Goal: Transaction & Acquisition: Purchase product/service

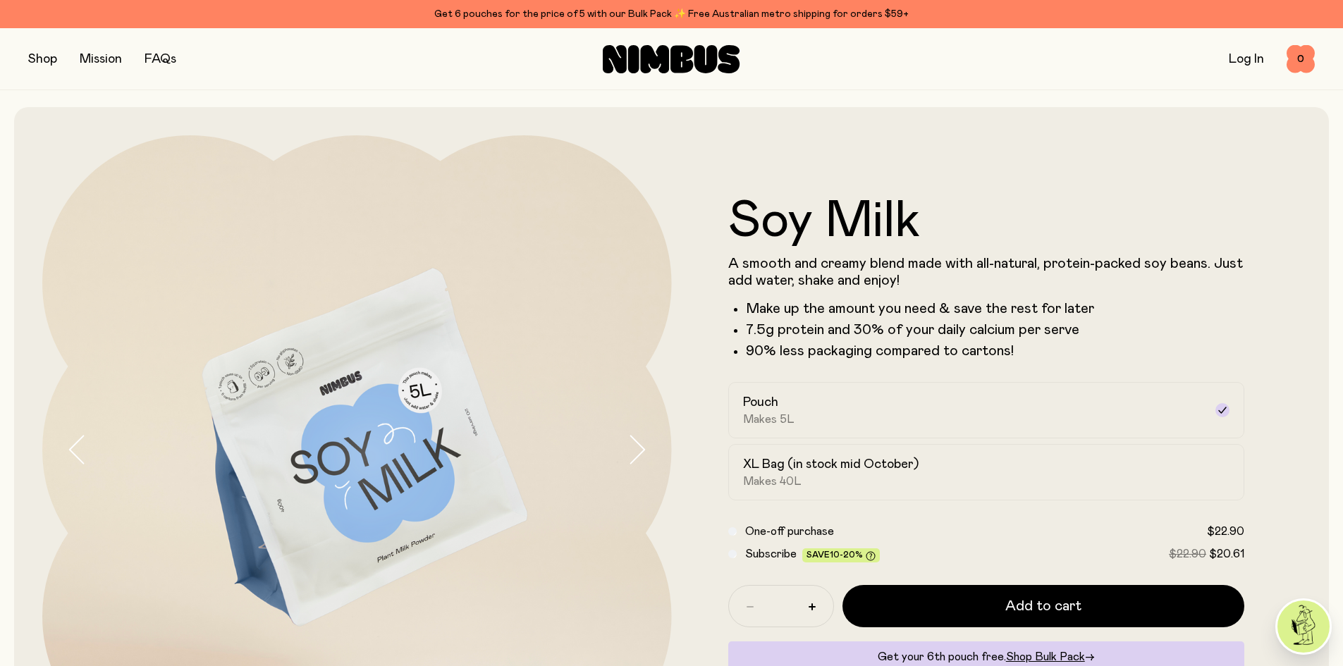
scroll to position [85, 0]
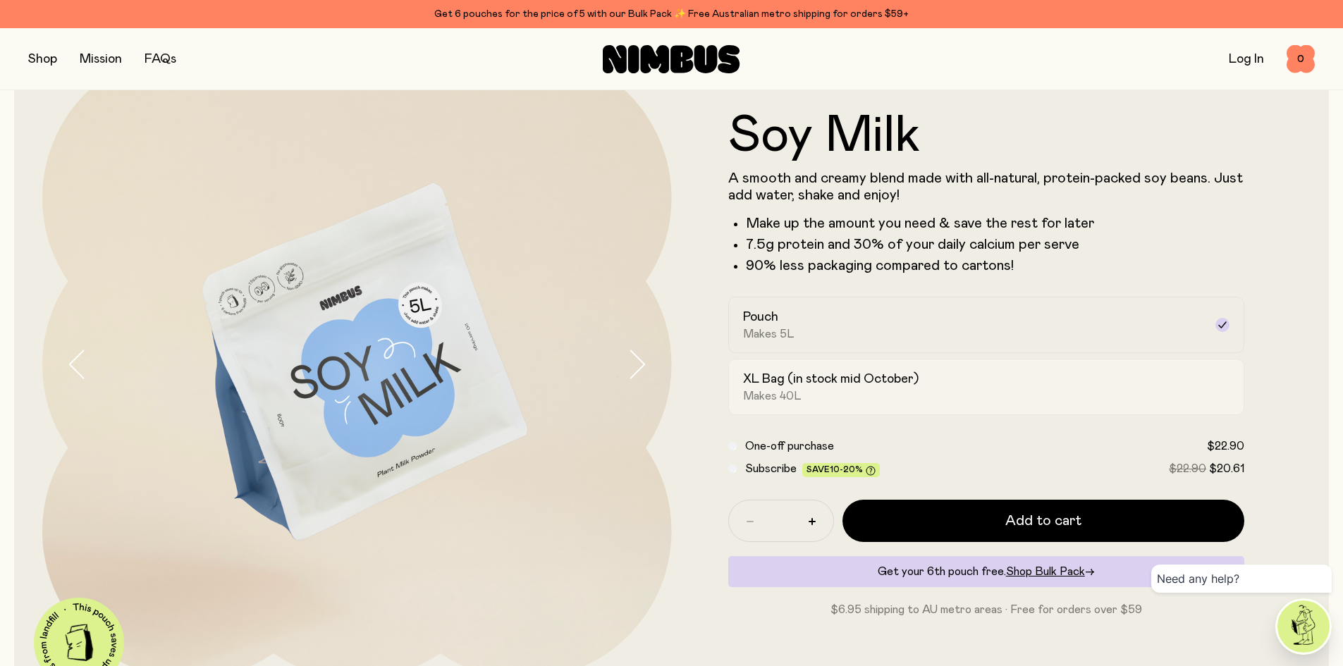
click at [962, 396] on div "XL Bag (in stock mid October) Makes 40L" at bounding box center [974, 387] width 462 height 32
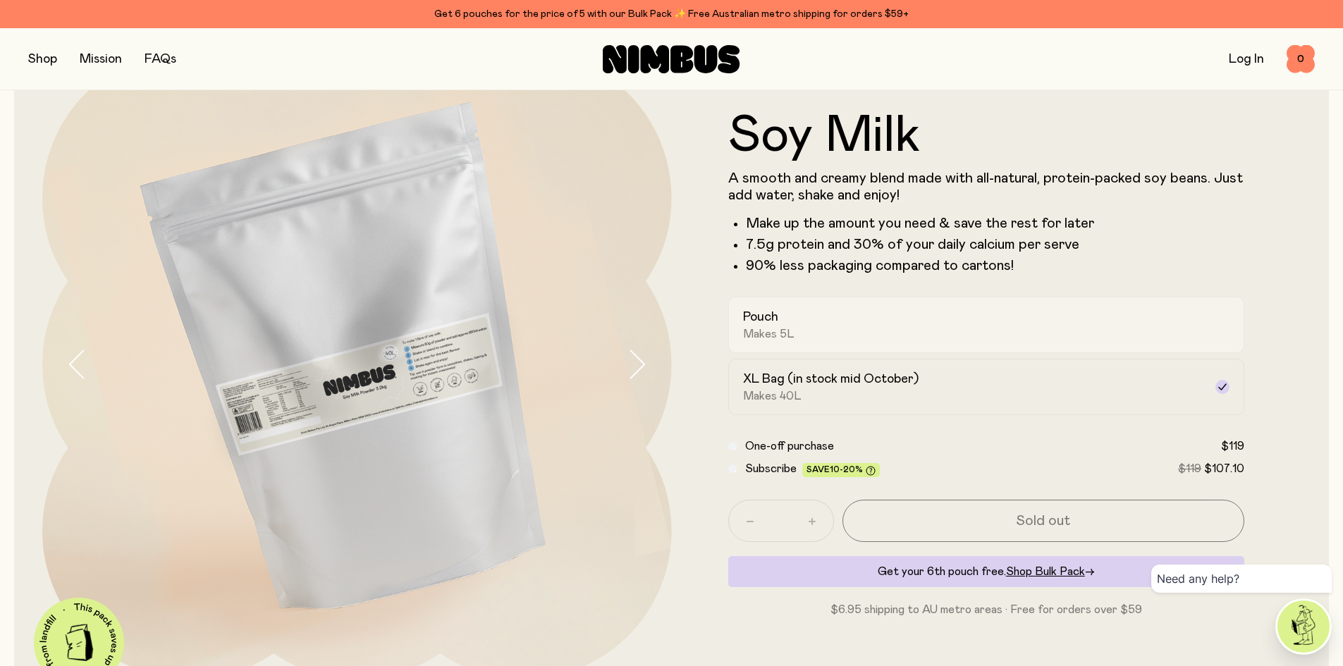
click at [939, 341] on div "Pouch Makes 5L" at bounding box center [974, 325] width 462 height 32
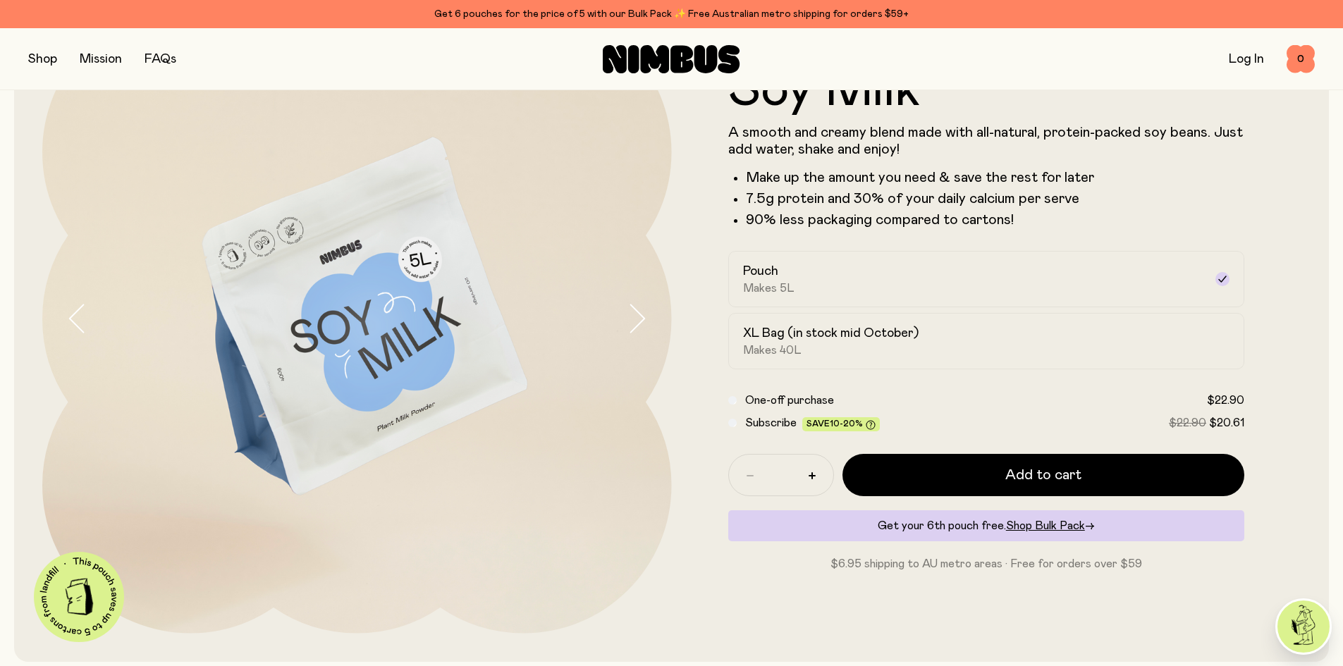
scroll to position [156, 0]
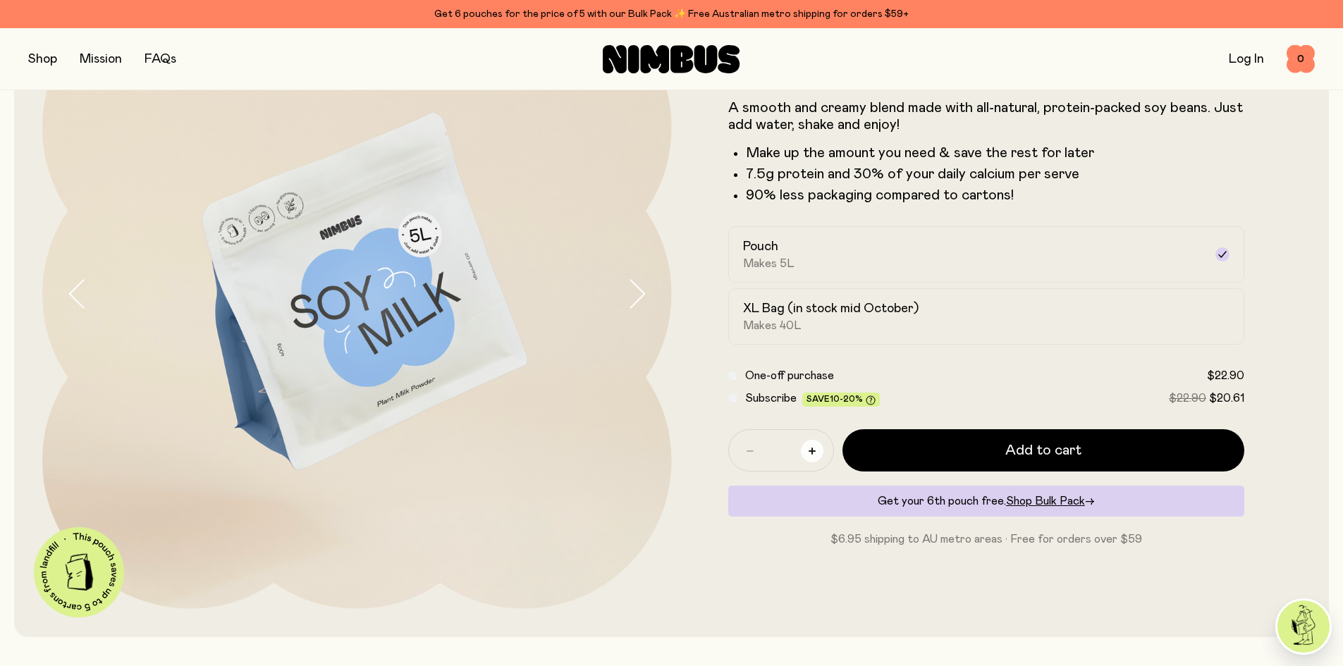
click at [810, 451] on icon "button" at bounding box center [812, 451] width 7 height 7
type input "*"
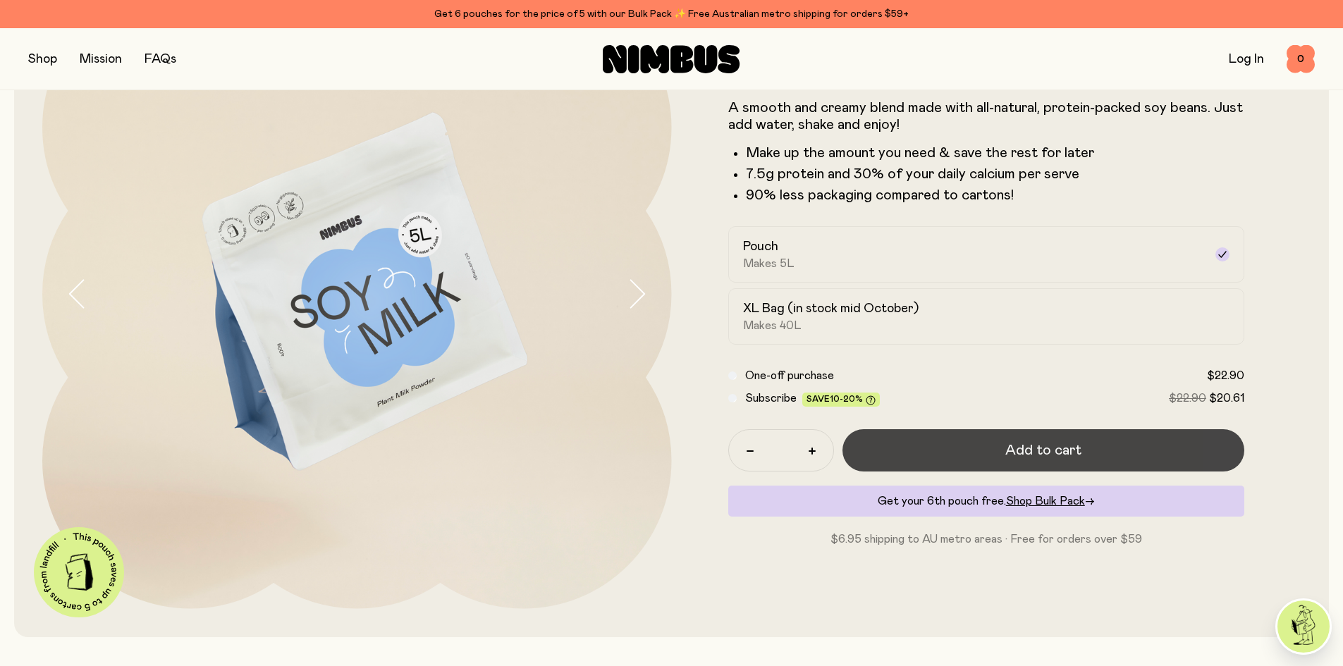
click at [948, 451] on button "Add to cart" at bounding box center [1044, 450] width 403 height 42
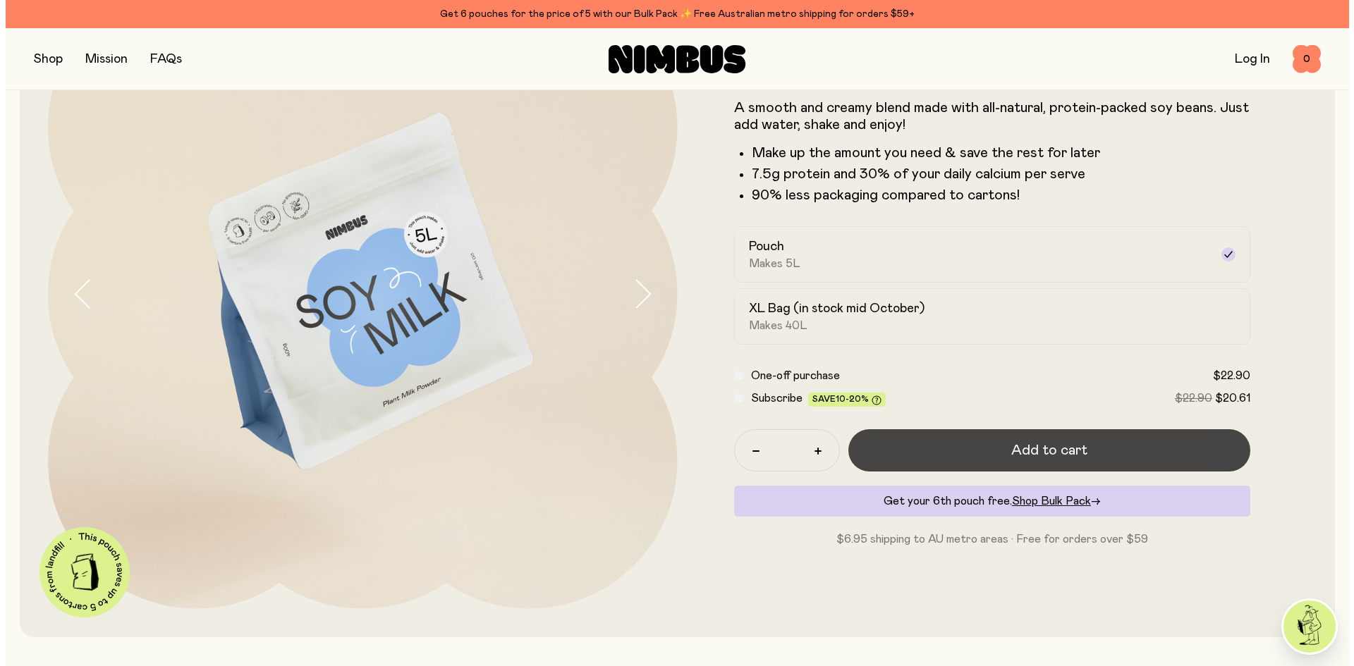
scroll to position [0, 0]
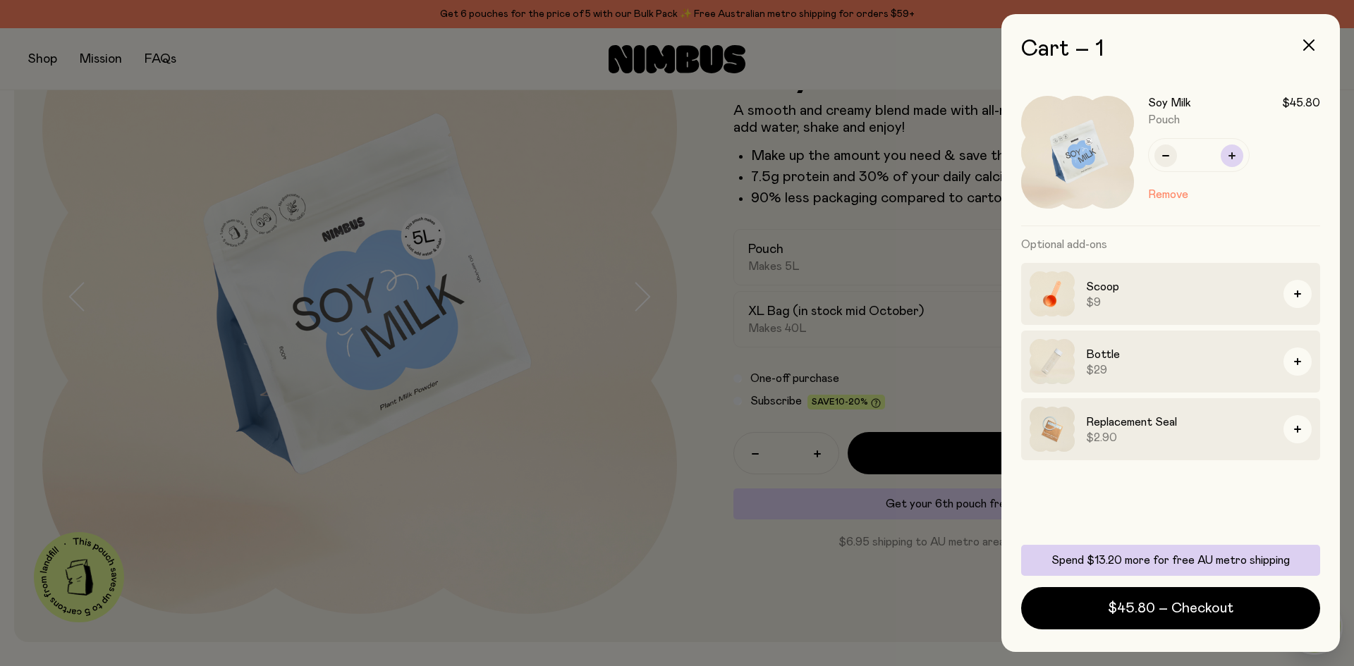
click at [1240, 163] on div "*" at bounding box center [1199, 155] width 102 height 34
click at [1313, 47] on icon "button" at bounding box center [1308, 44] width 11 height 11
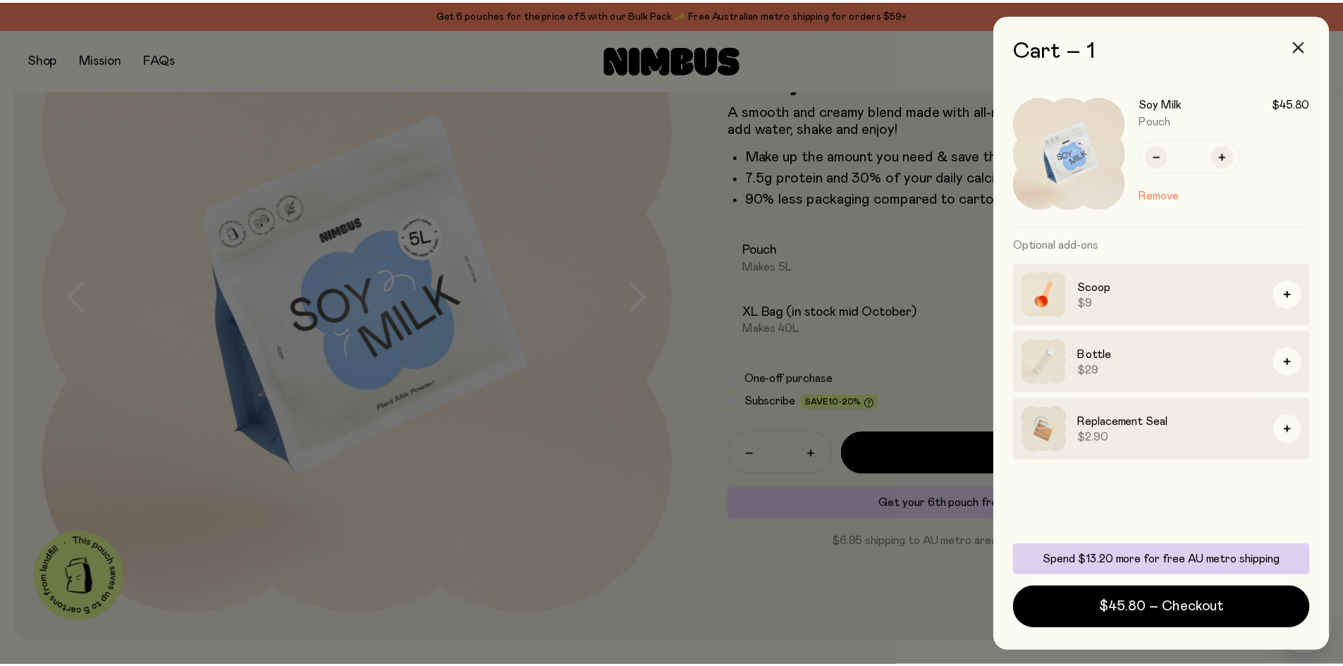
scroll to position [156, 0]
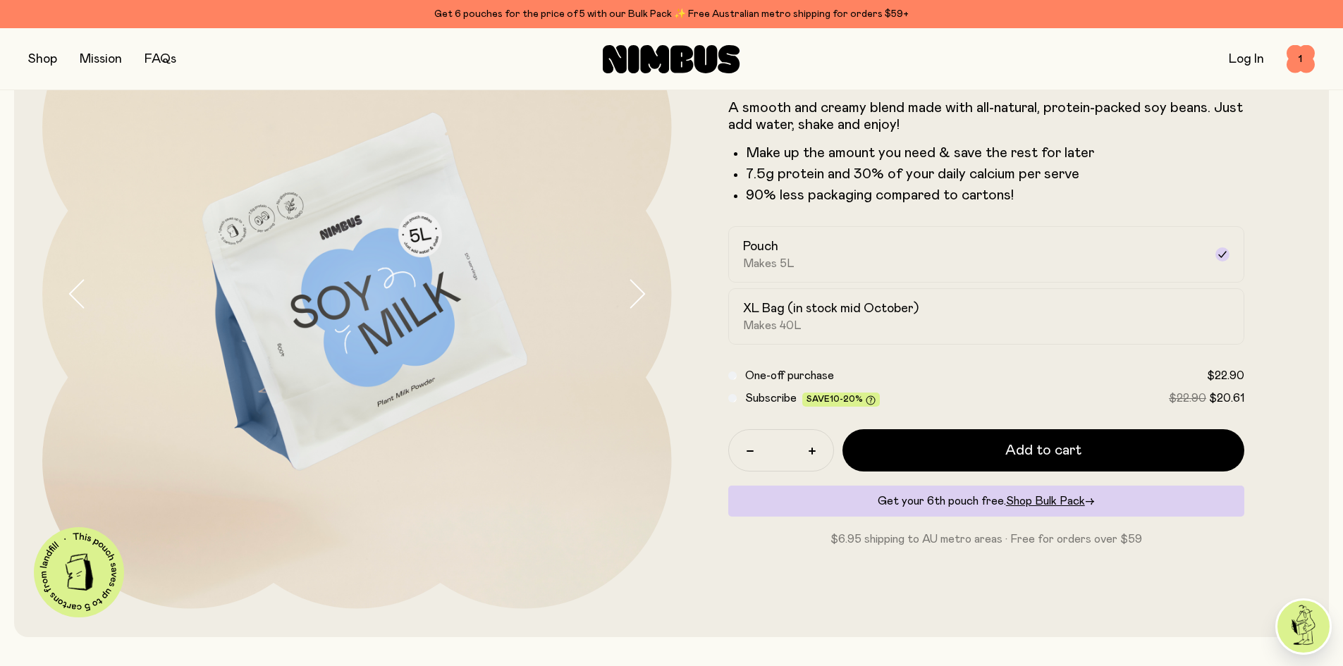
click at [47, 61] on button "button" at bounding box center [42, 59] width 29 height 20
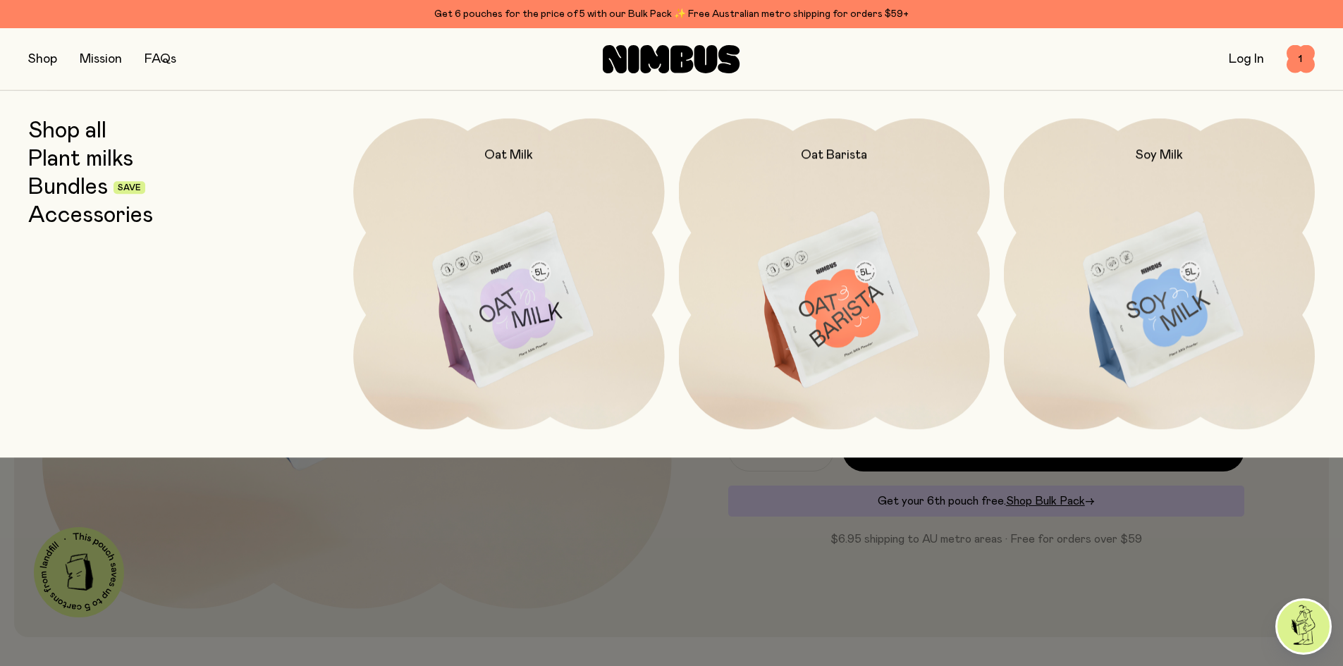
click at [1209, 286] on img at bounding box center [1159, 300] width 311 height 365
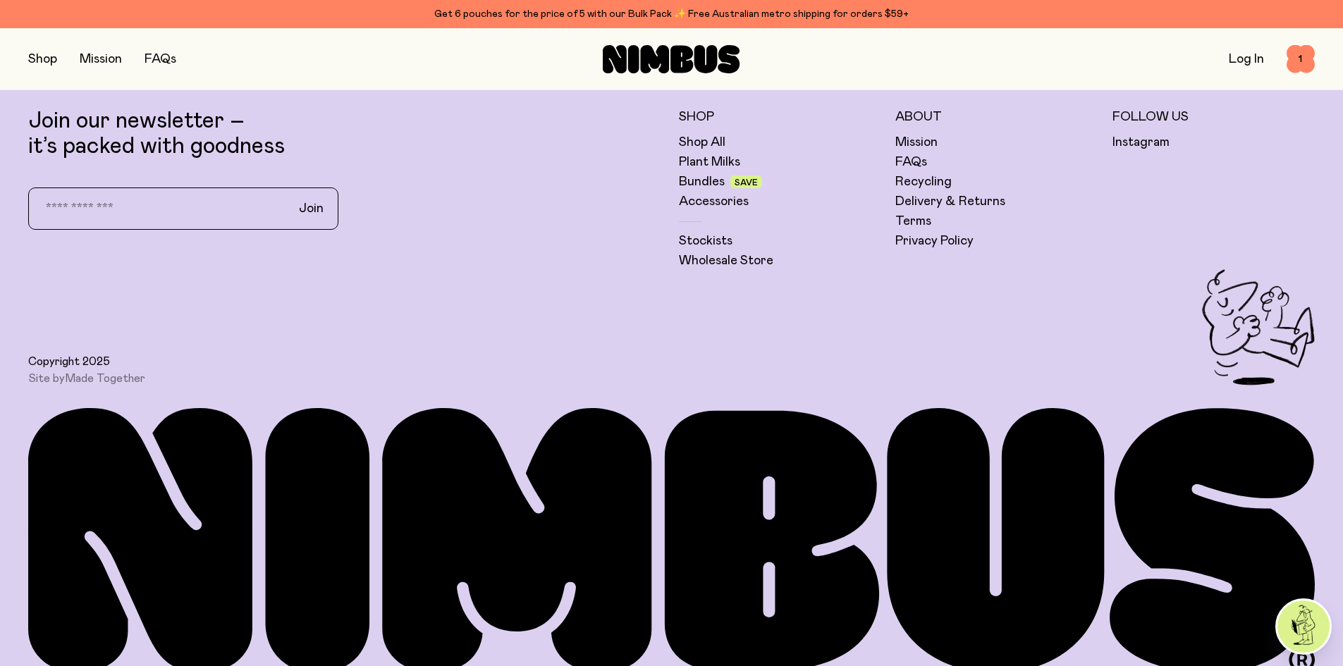
scroll to position [4197, 0]
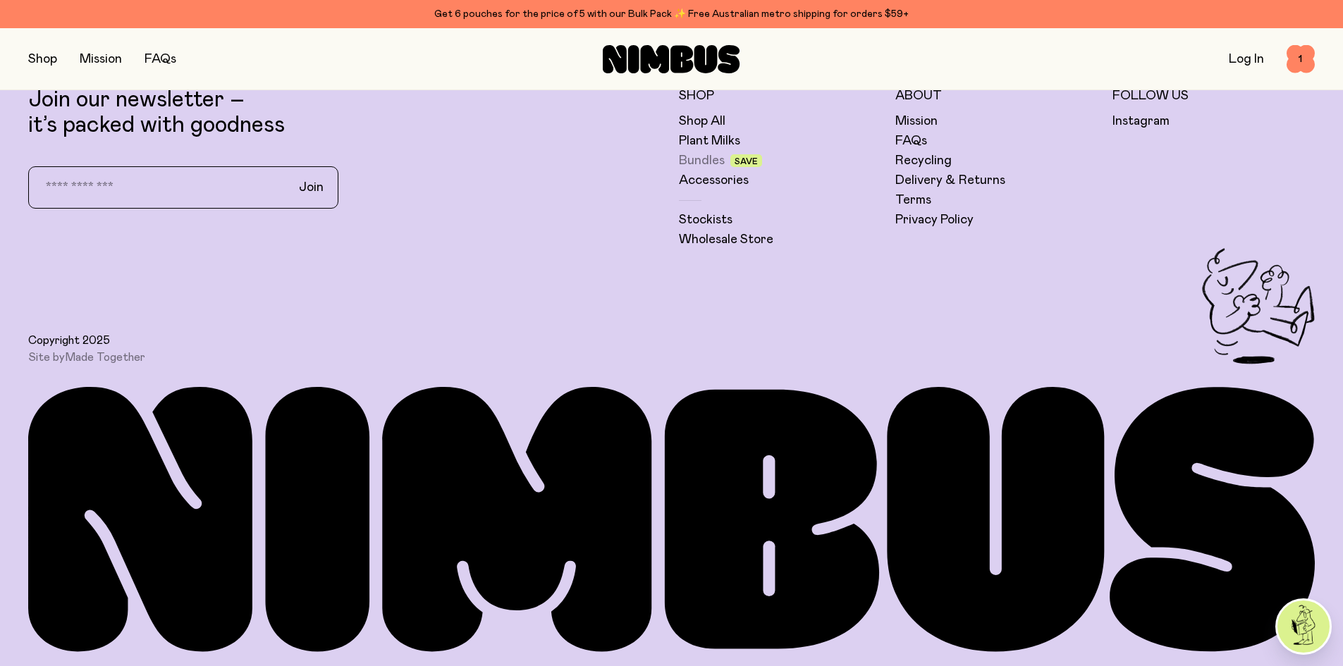
click at [679, 159] on link "Bundles" at bounding box center [702, 160] width 46 height 17
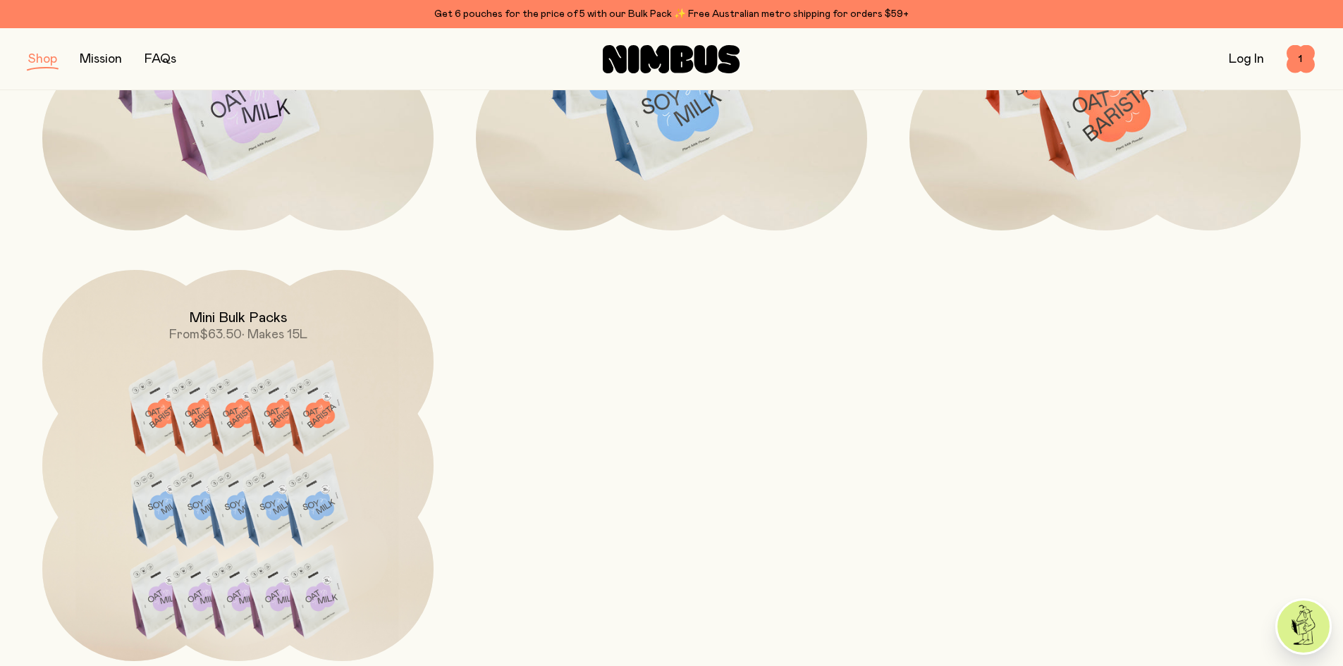
scroll to position [917, 0]
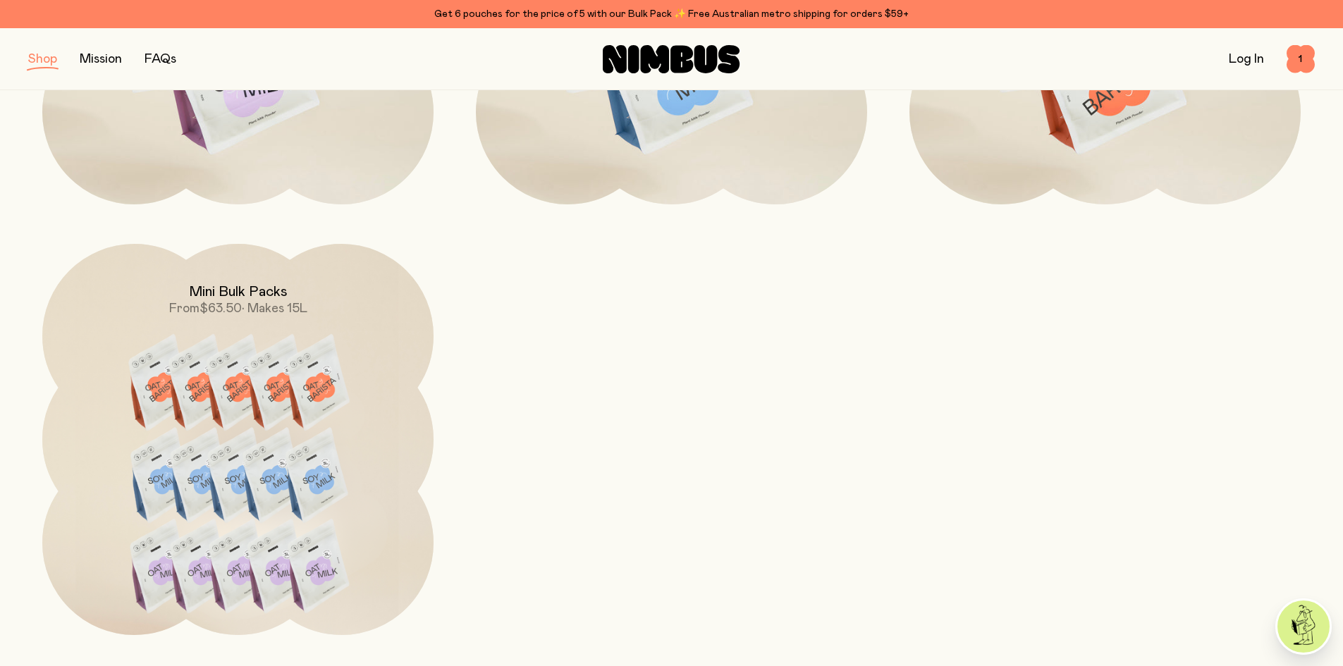
click at [277, 317] on img at bounding box center [237, 488] width 391 height 489
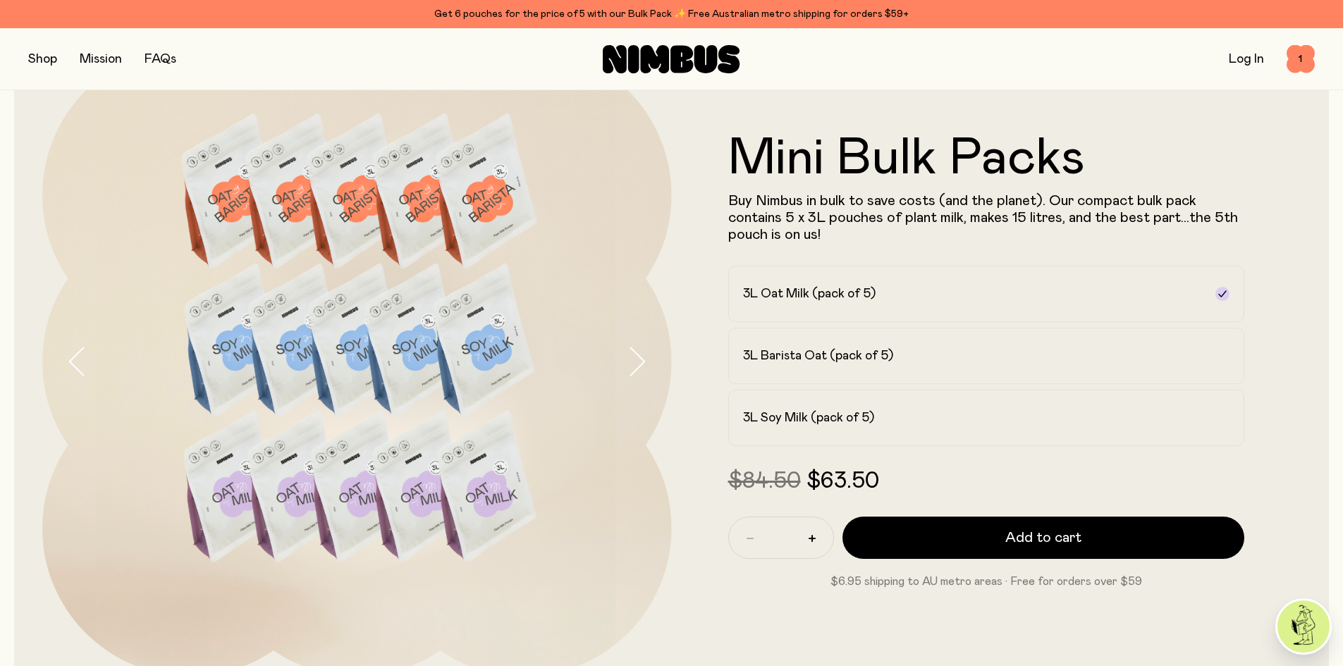
scroll to position [141, 0]
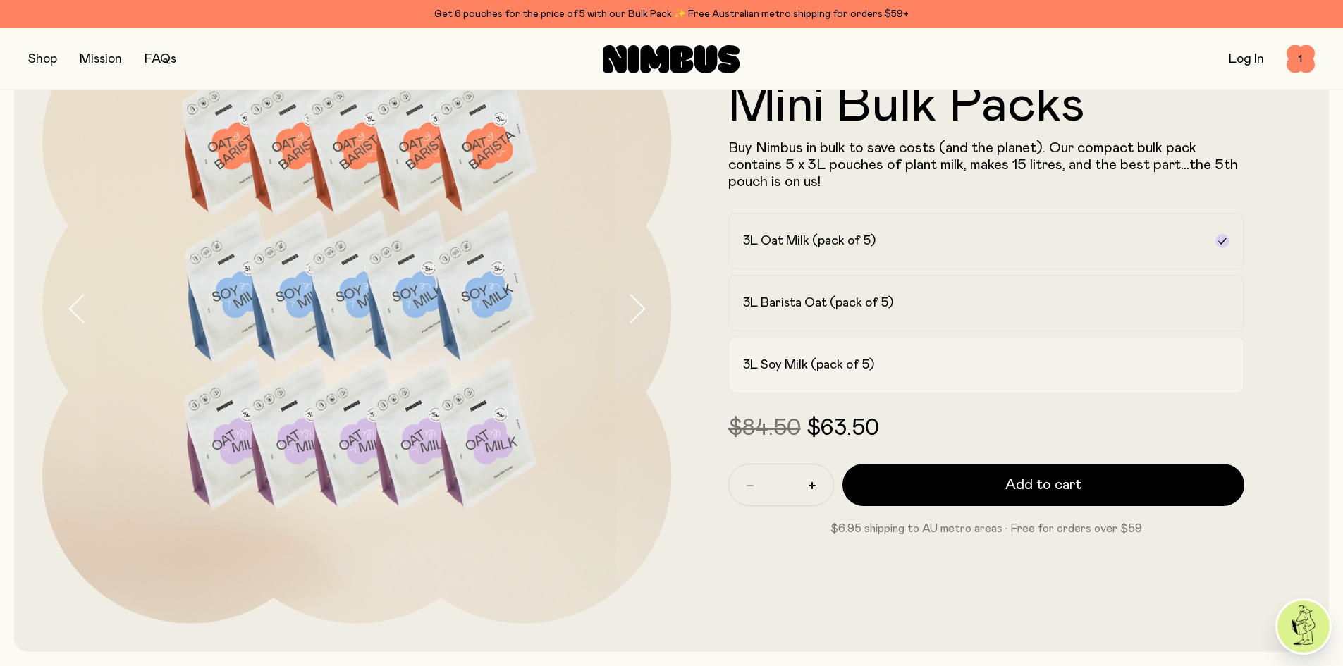
click at [819, 362] on h2 "3L Soy Milk (pack of 5)" at bounding box center [808, 365] width 131 height 17
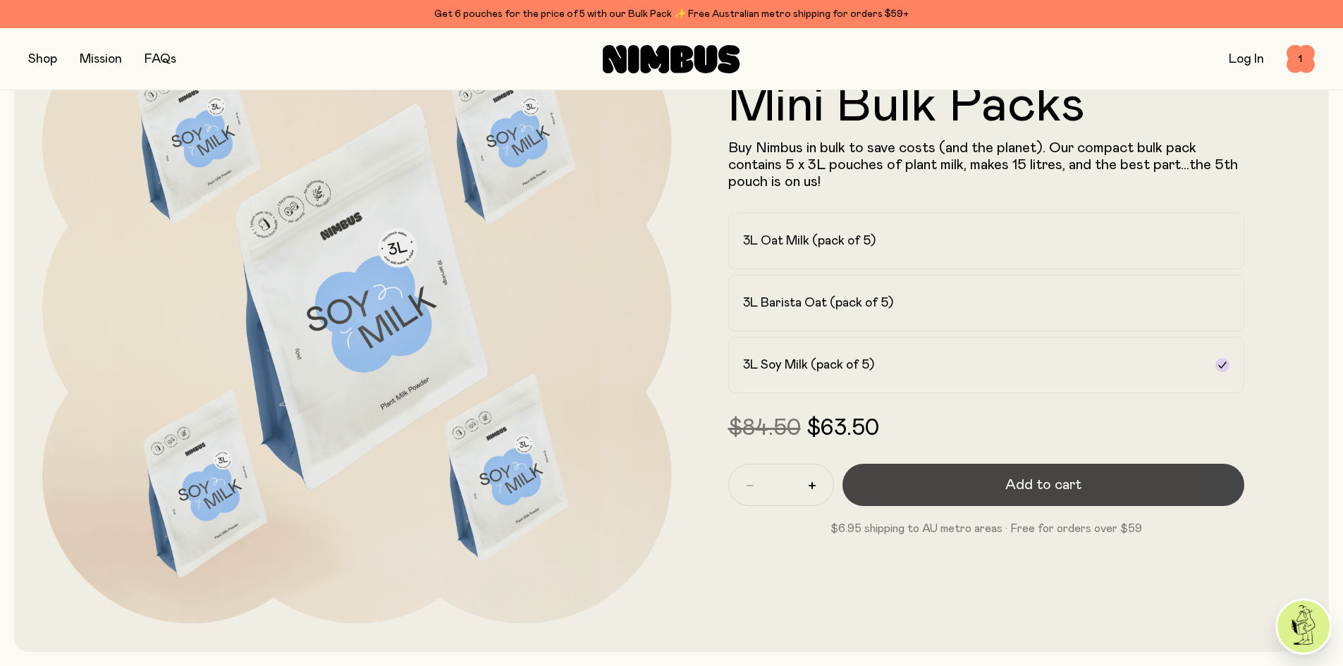
click at [987, 491] on button "Add to cart" at bounding box center [1044, 485] width 403 height 42
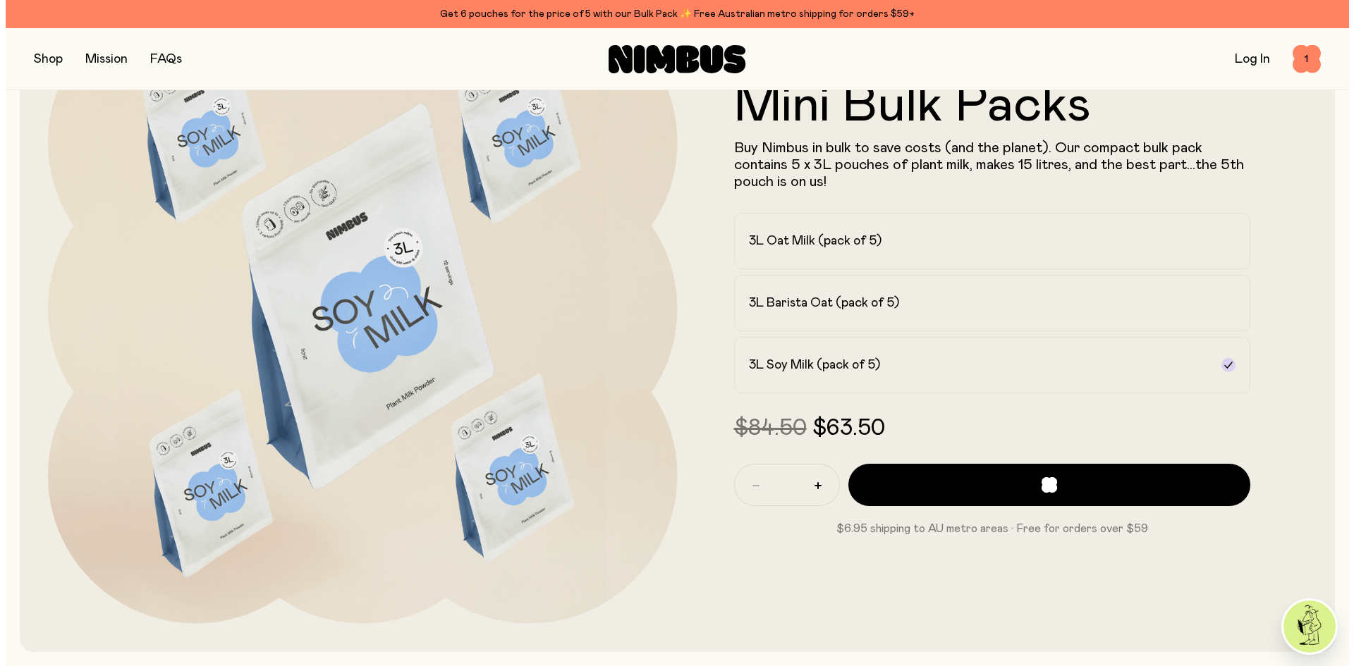
scroll to position [0, 0]
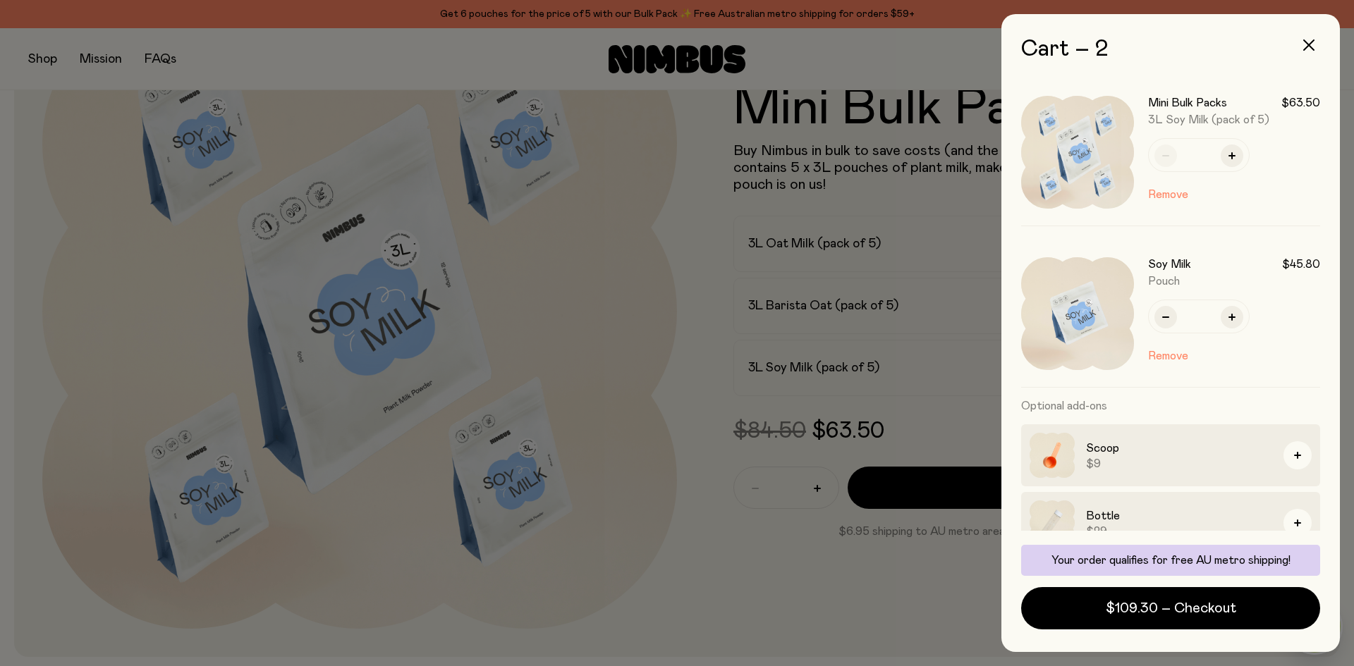
click at [1072, 327] on img at bounding box center [1077, 313] width 113 height 113
click at [1102, 329] on img at bounding box center [1077, 313] width 113 height 113
click at [1169, 264] on h3 "Soy Milk" at bounding box center [1169, 264] width 43 height 14
click at [813, 532] on div at bounding box center [677, 333] width 1354 height 666
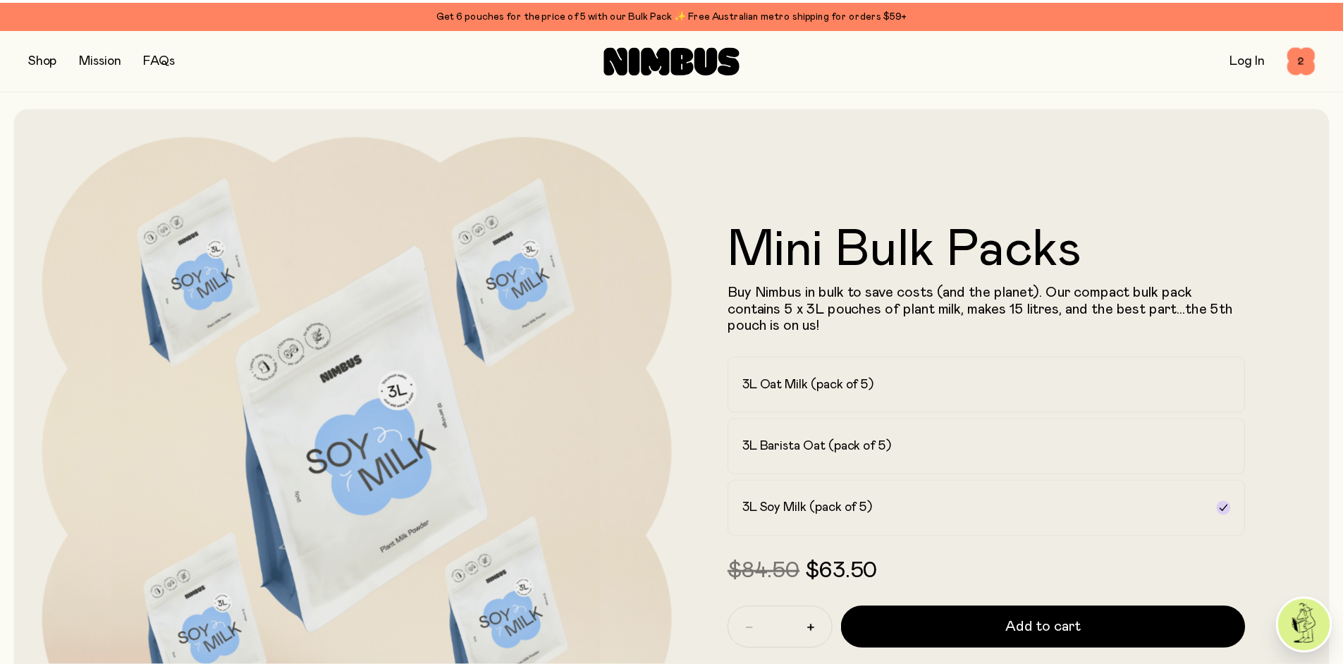
scroll to position [141, 0]
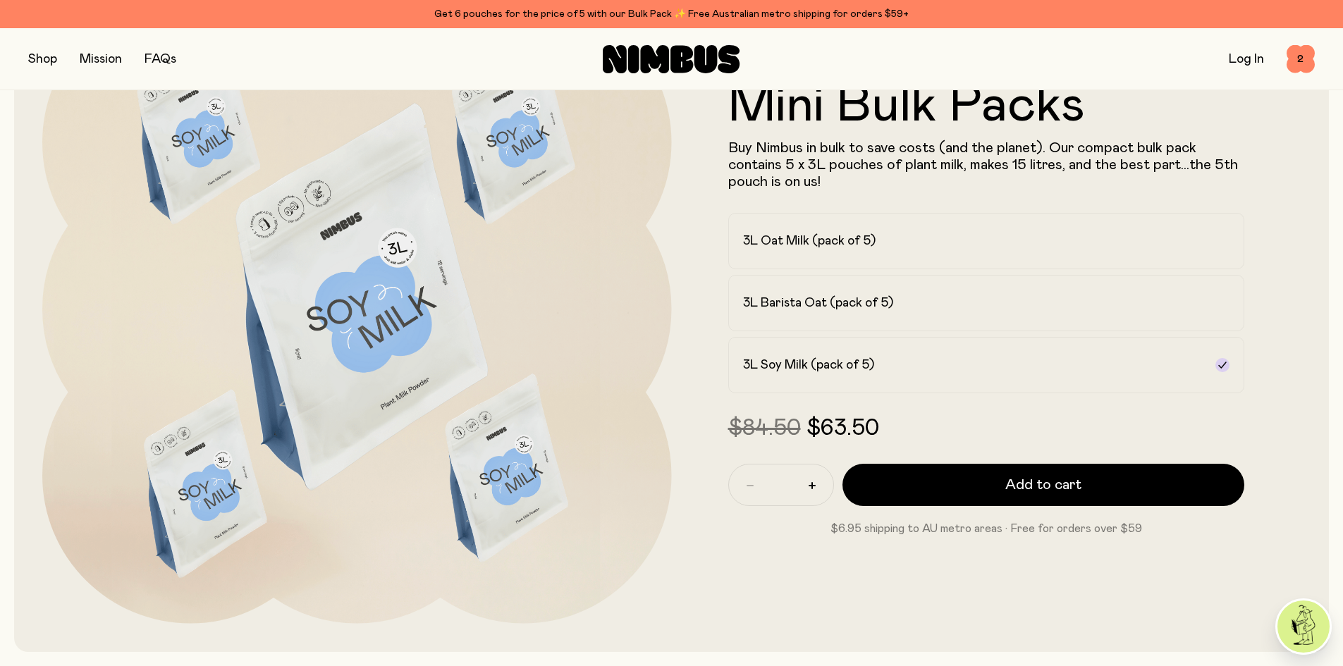
click at [46, 63] on button "button" at bounding box center [42, 59] width 29 height 20
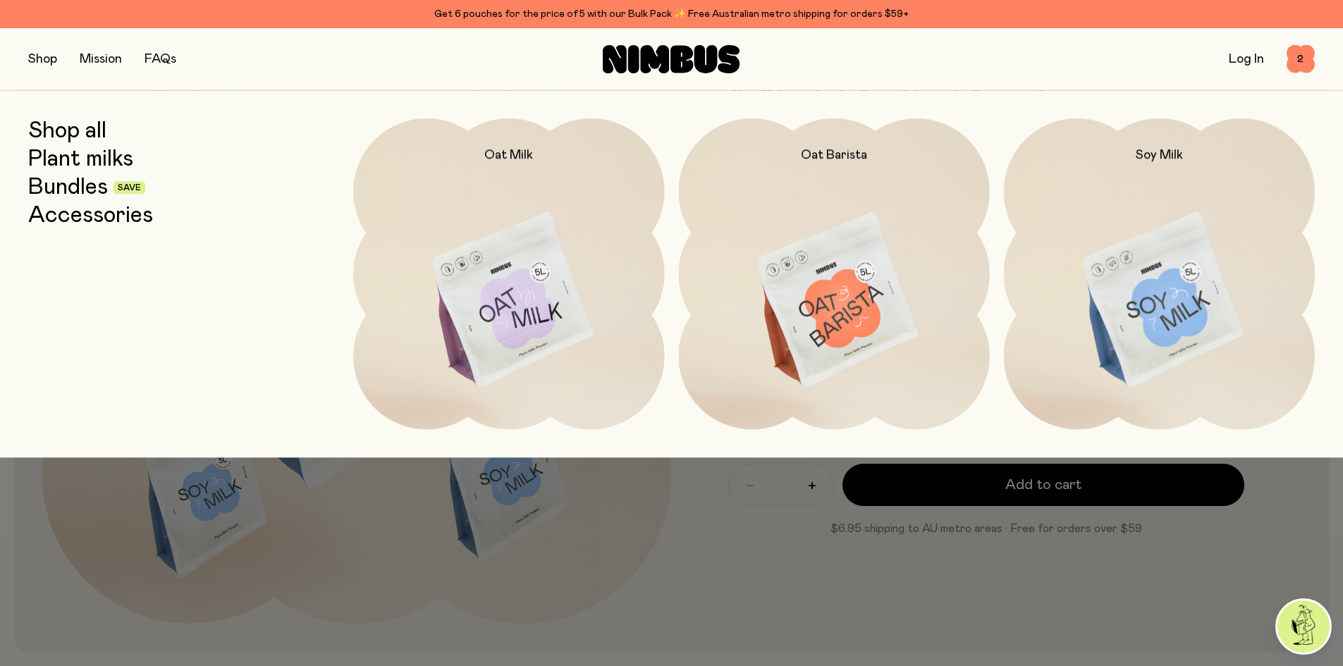
click at [47, 189] on link "Bundles" at bounding box center [68, 187] width 80 height 25
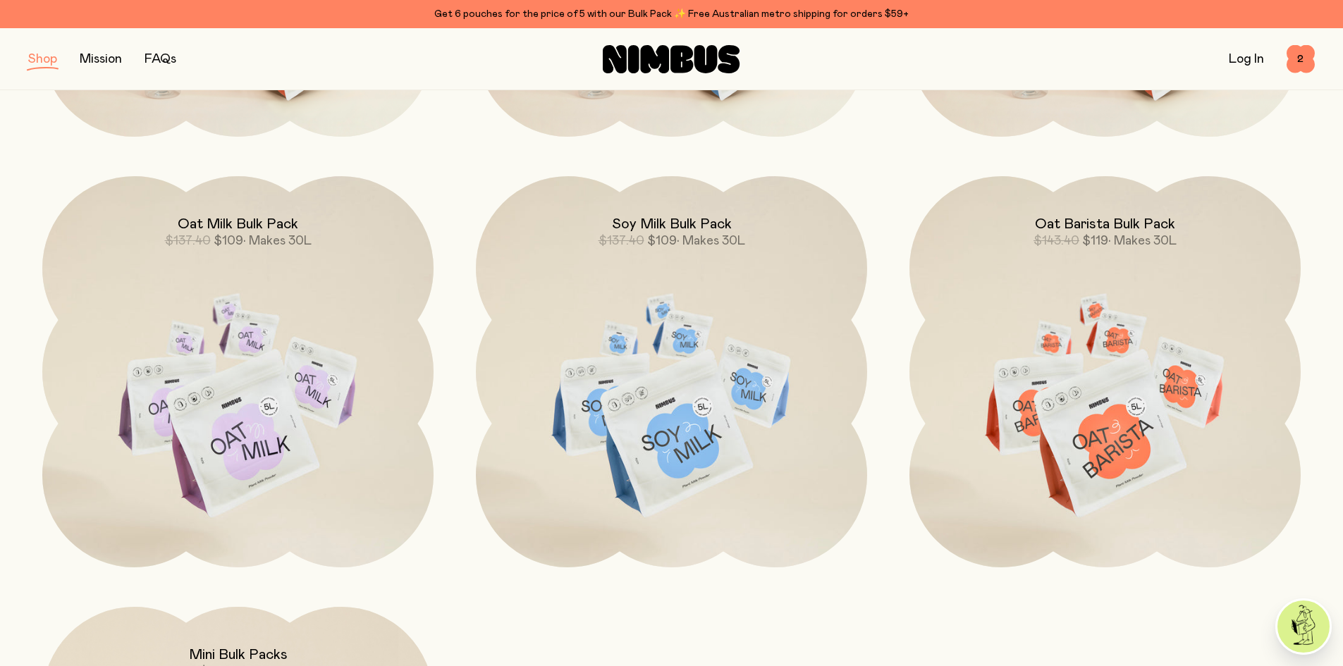
scroll to position [564, 0]
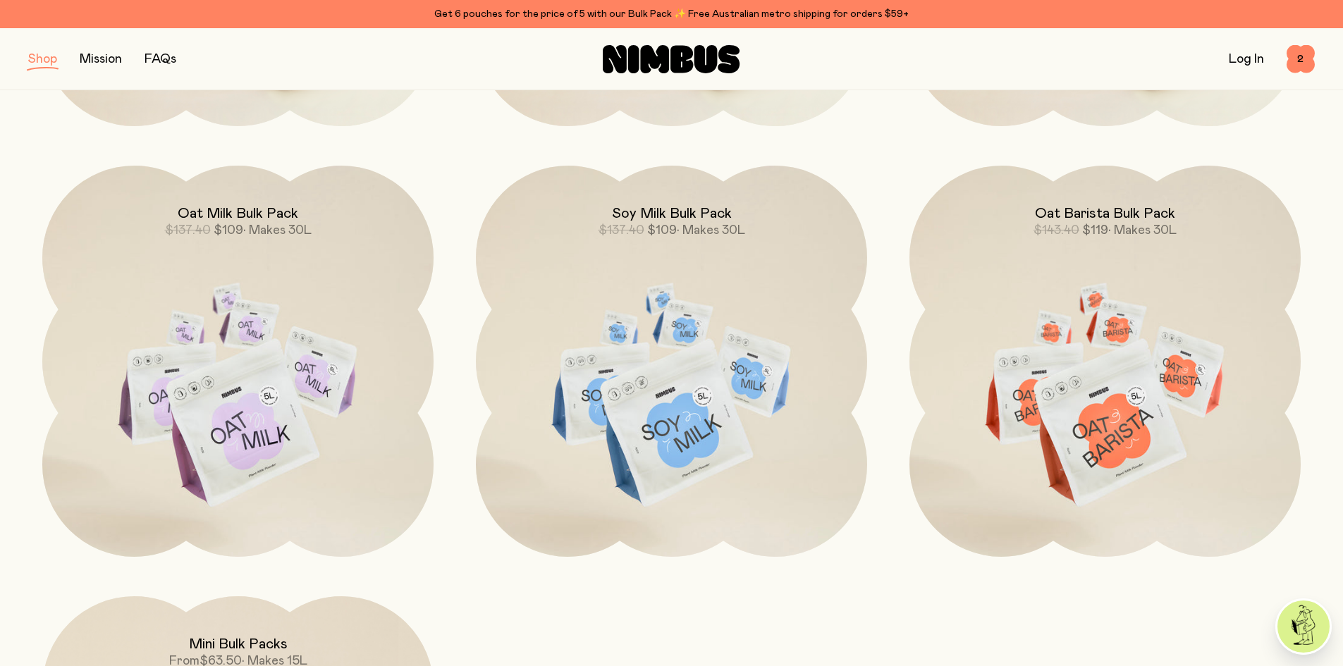
click at [620, 336] on img at bounding box center [671, 396] width 391 height 460
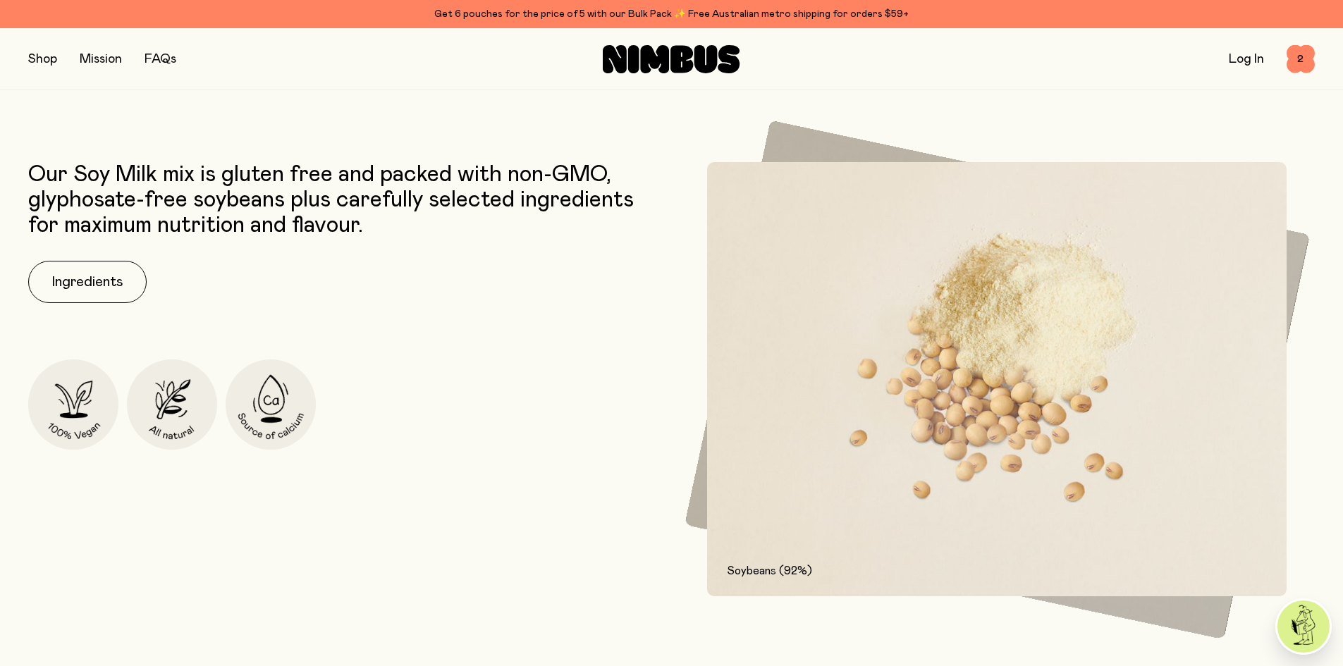
scroll to position [705, 0]
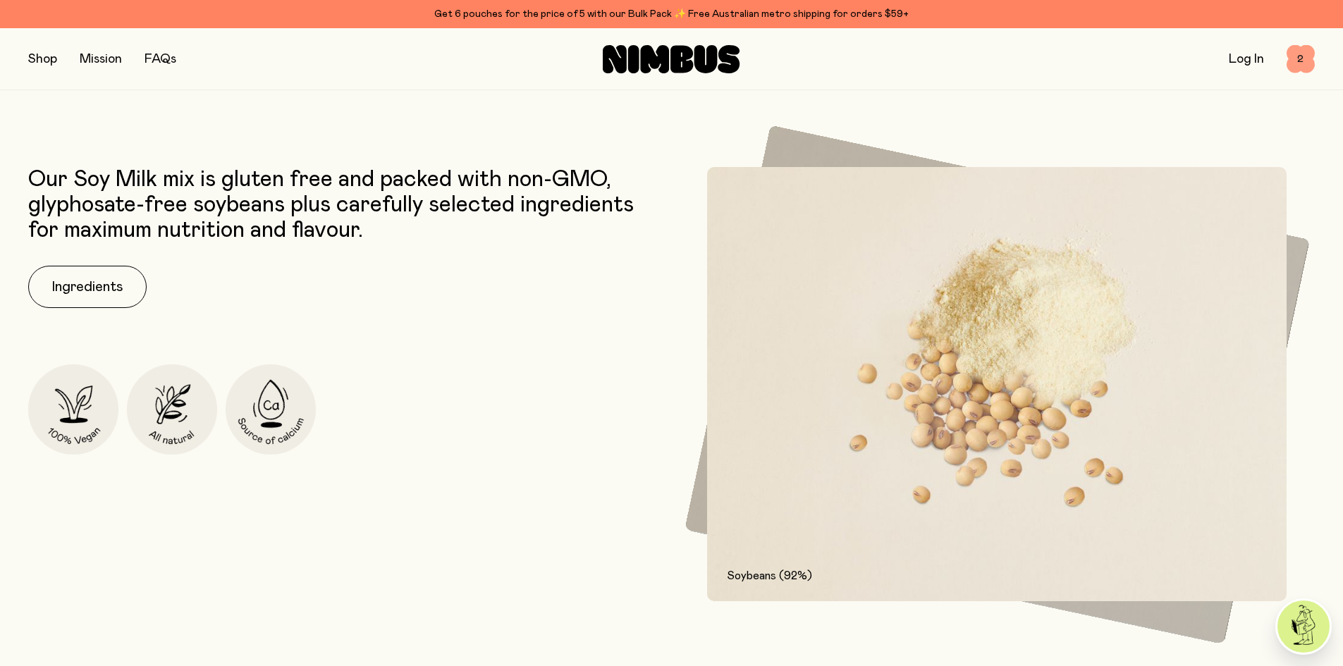
click at [1295, 61] on span "2" at bounding box center [1301, 59] width 28 height 28
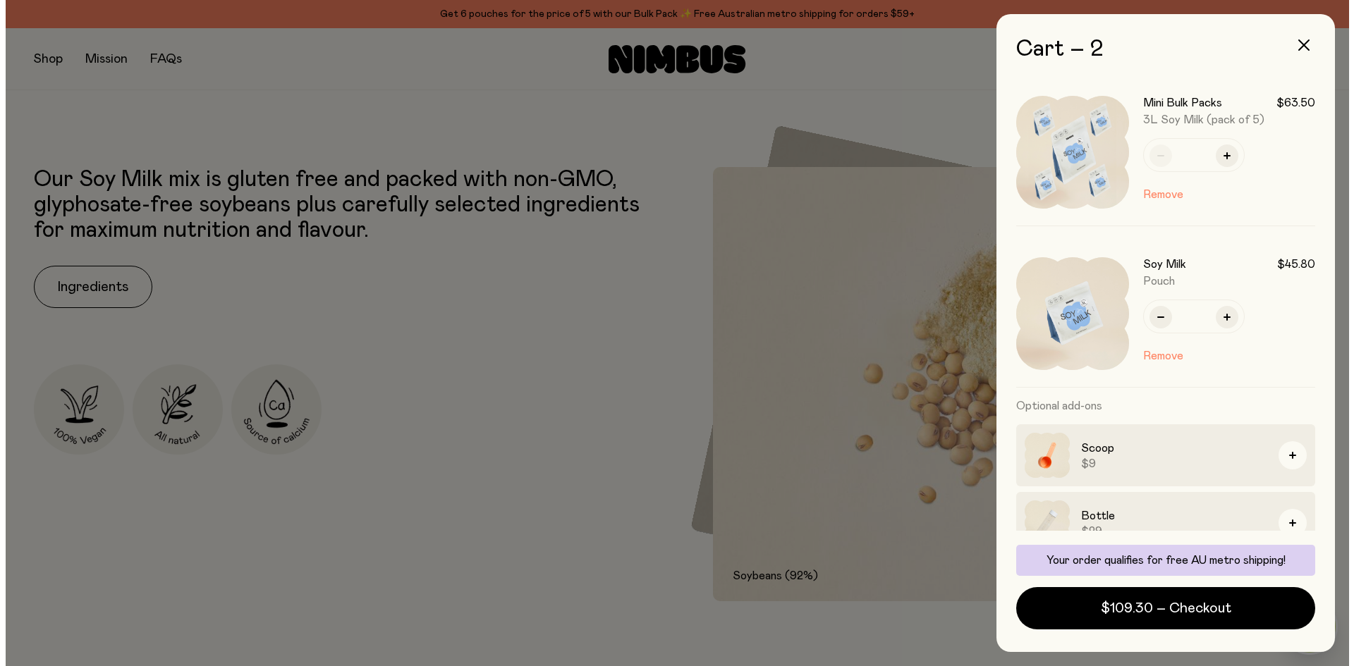
scroll to position [0, 0]
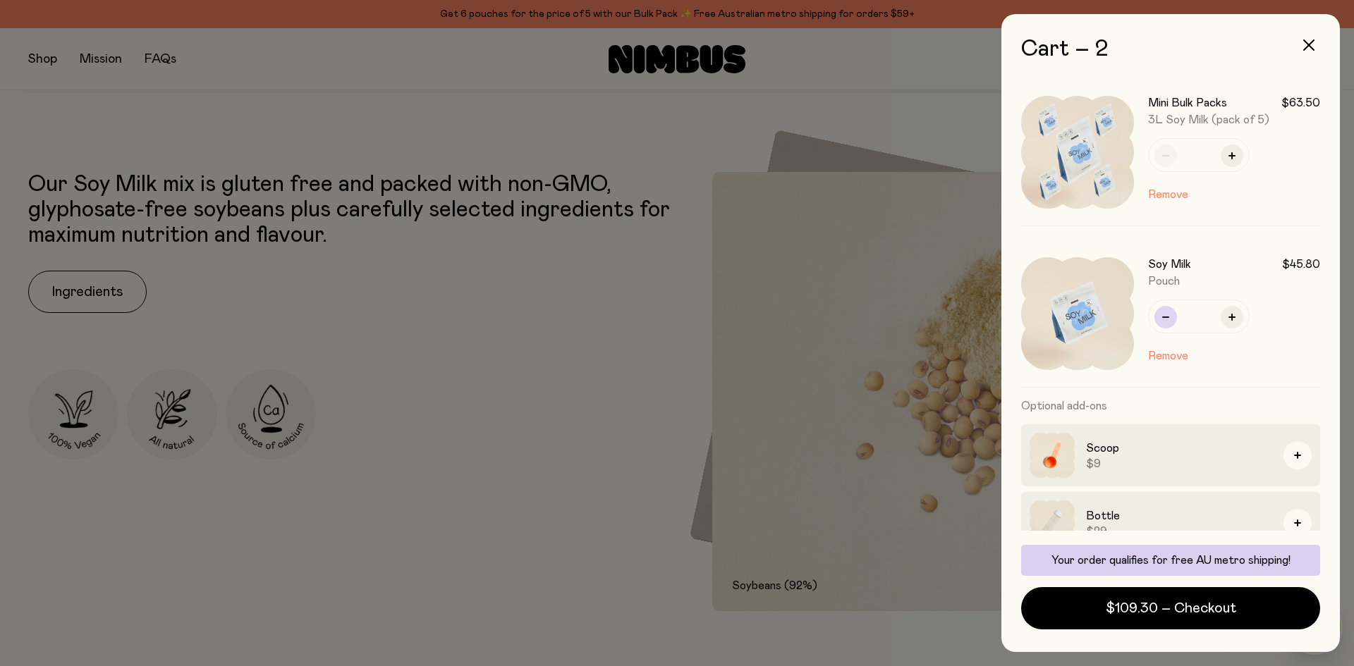
click at [1172, 321] on button "button" at bounding box center [1165, 317] width 23 height 23
type input "*"
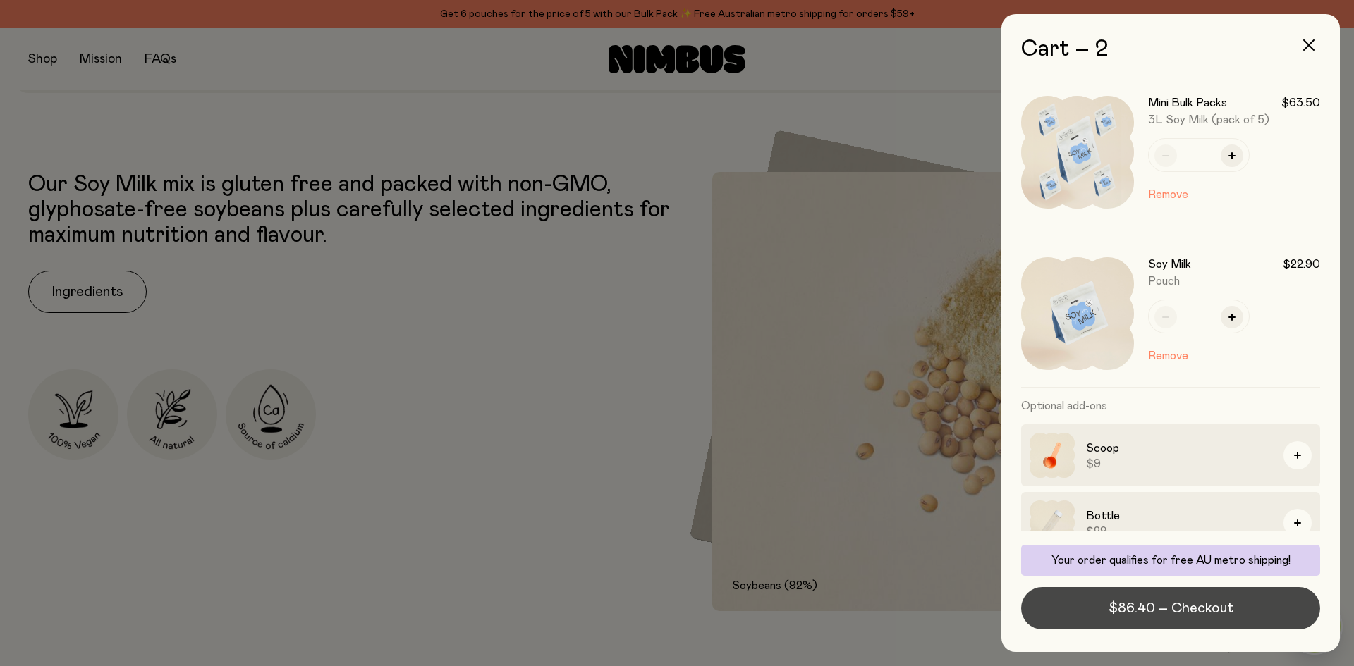
click at [1194, 614] on span "$86.40 – Checkout" at bounding box center [1171, 609] width 125 height 20
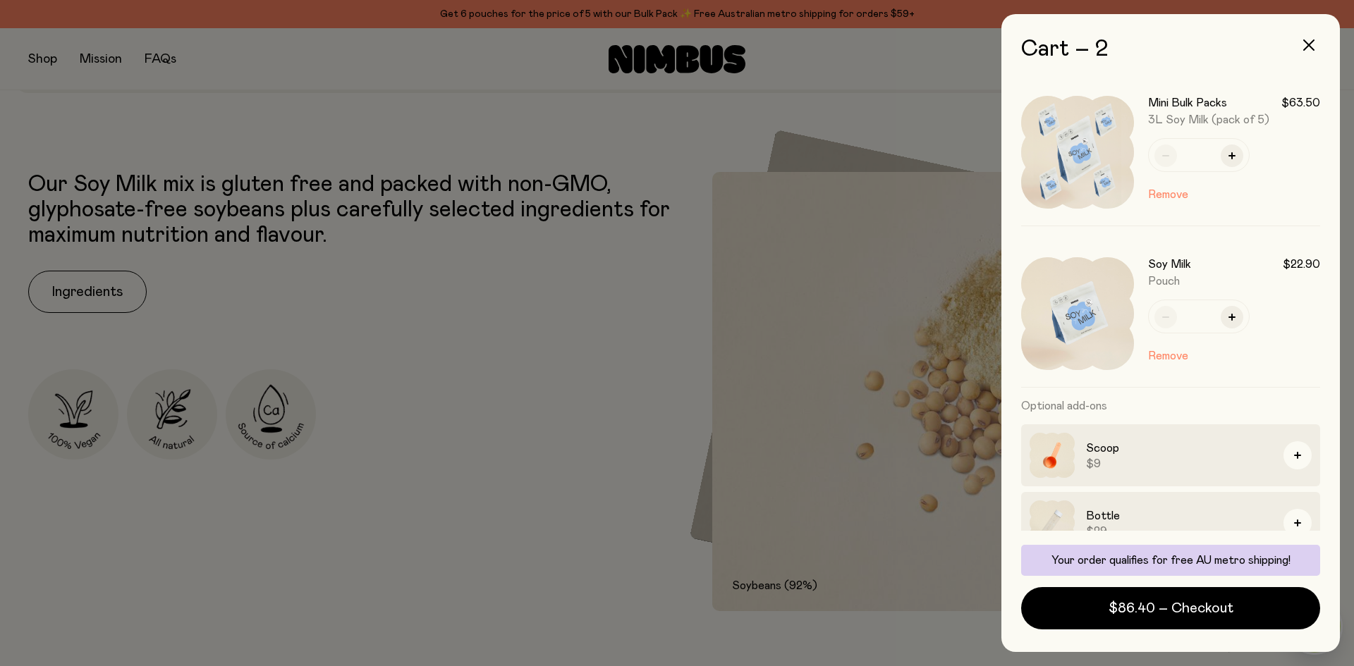
click at [692, 295] on div at bounding box center [677, 333] width 1354 height 666
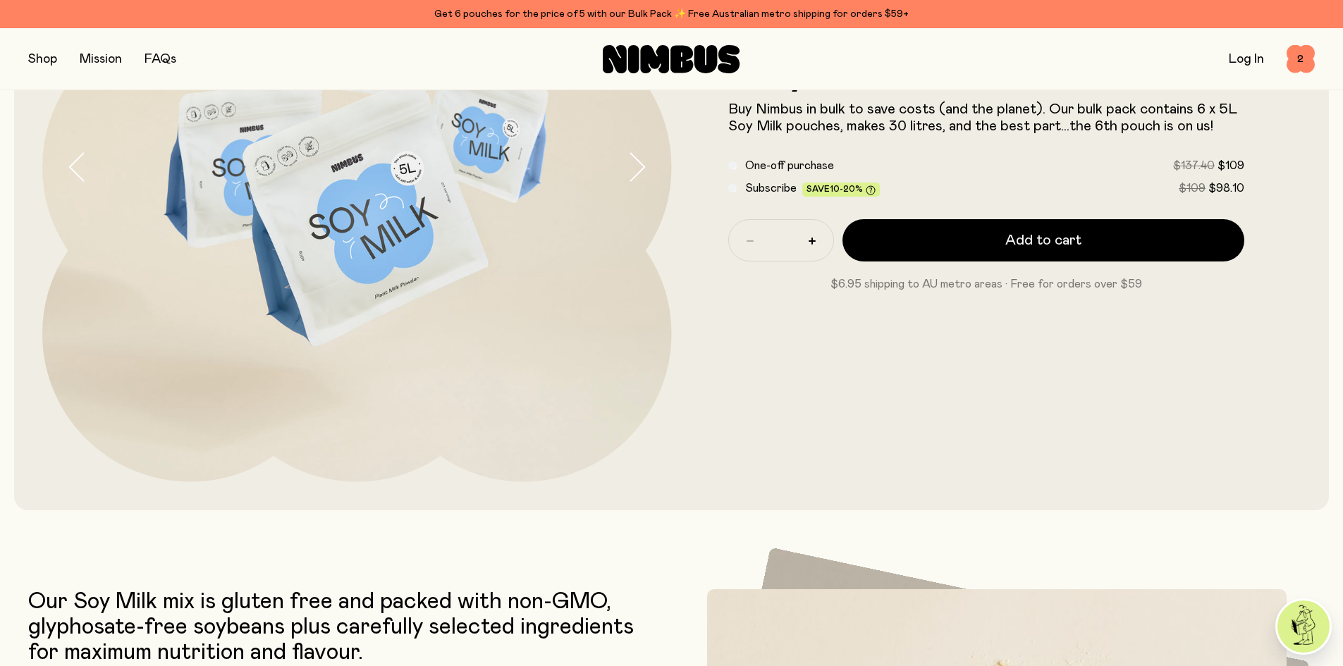
scroll to position [282, 0]
click at [37, 61] on button "button" at bounding box center [42, 59] width 29 height 20
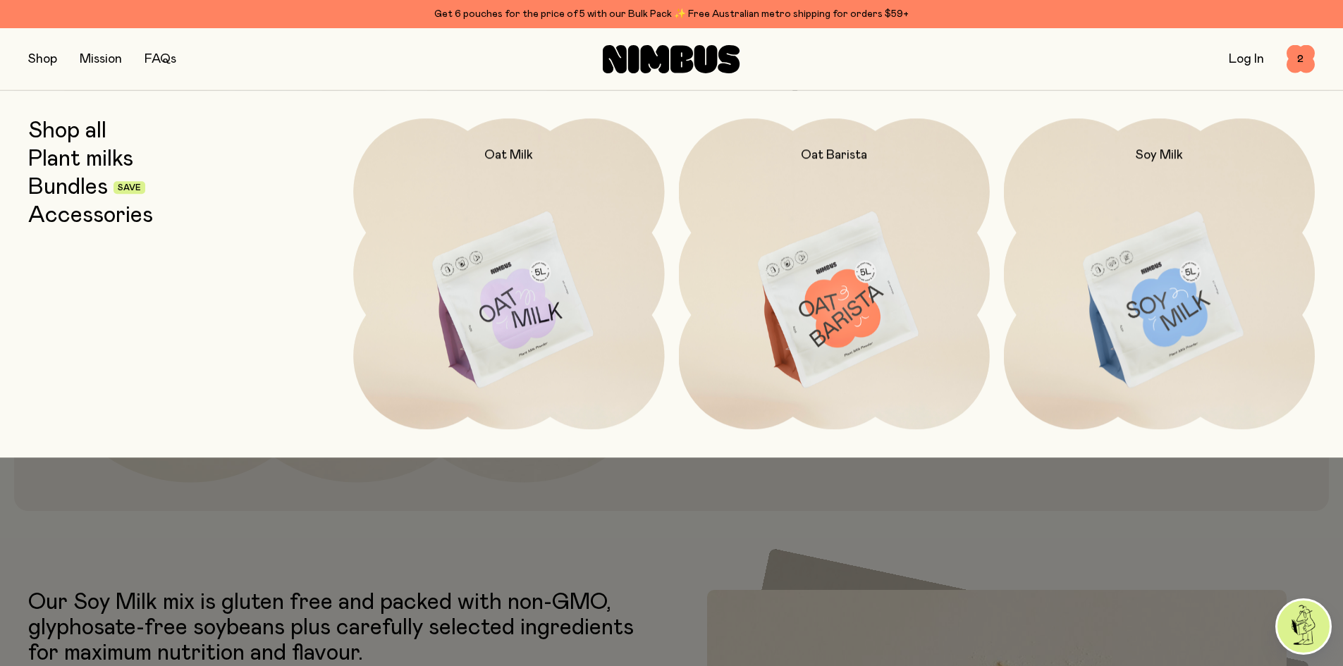
click at [92, 186] on link "Bundles" at bounding box center [68, 187] width 80 height 25
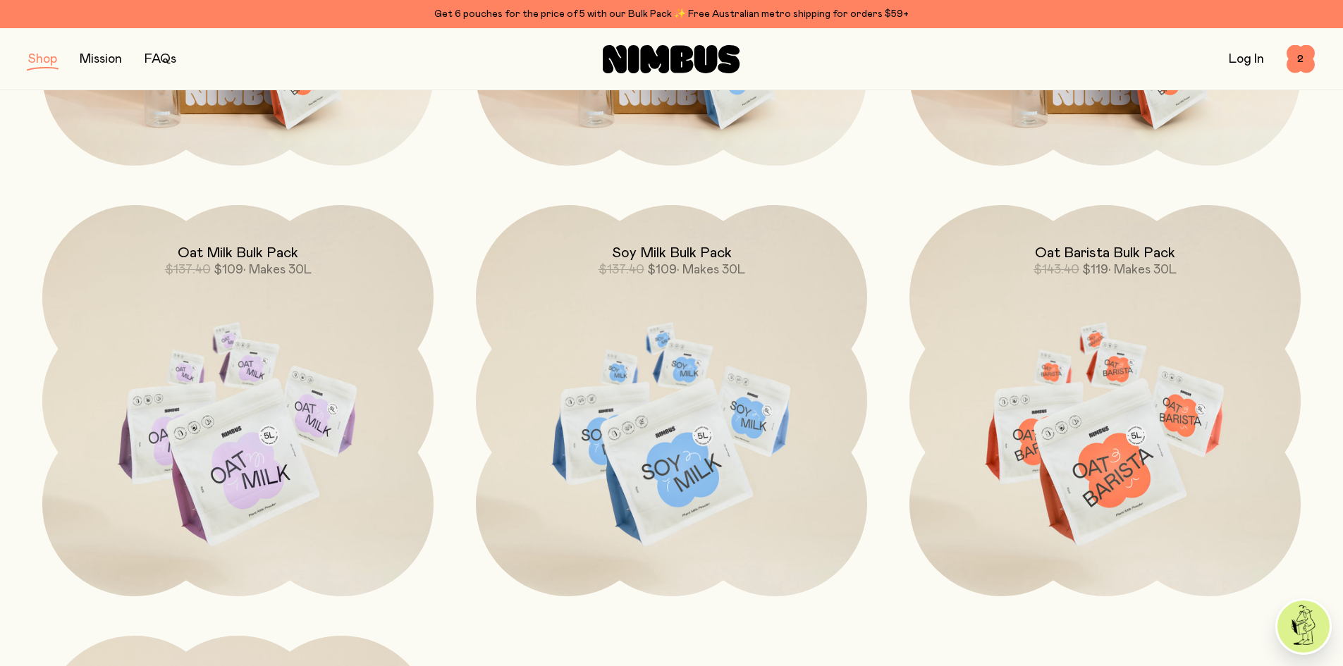
scroll to position [564, 0]
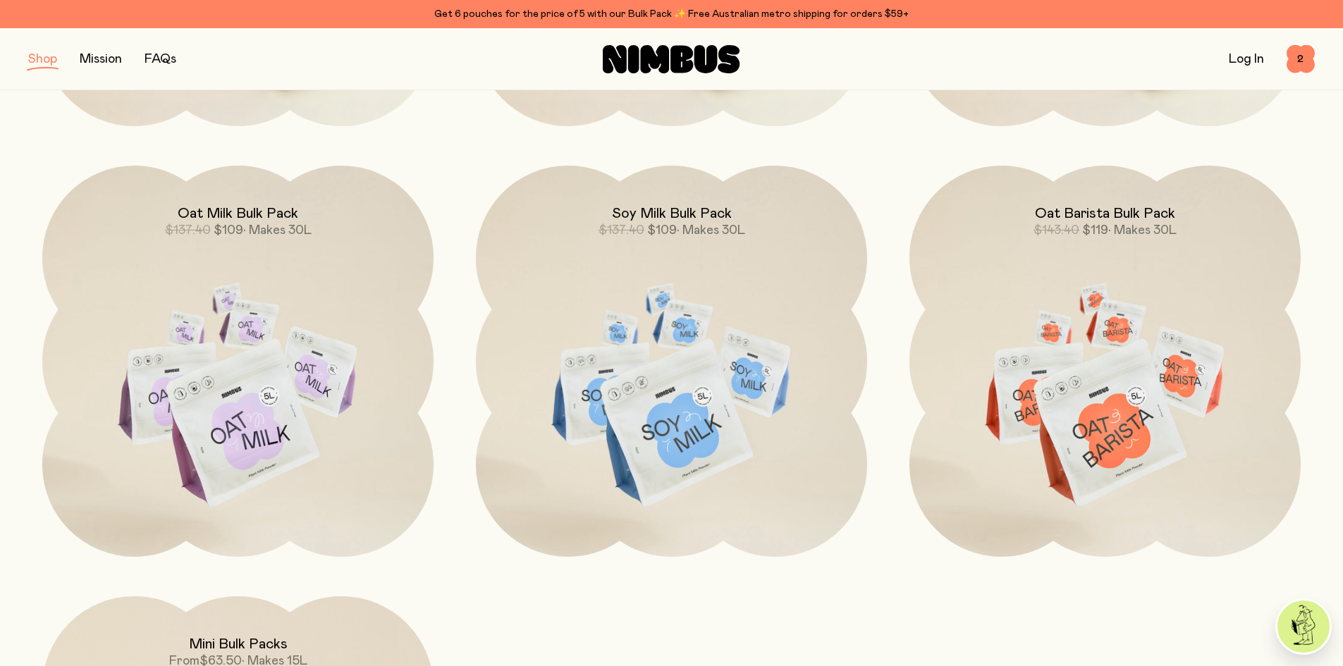
click at [767, 428] on img at bounding box center [671, 396] width 391 height 460
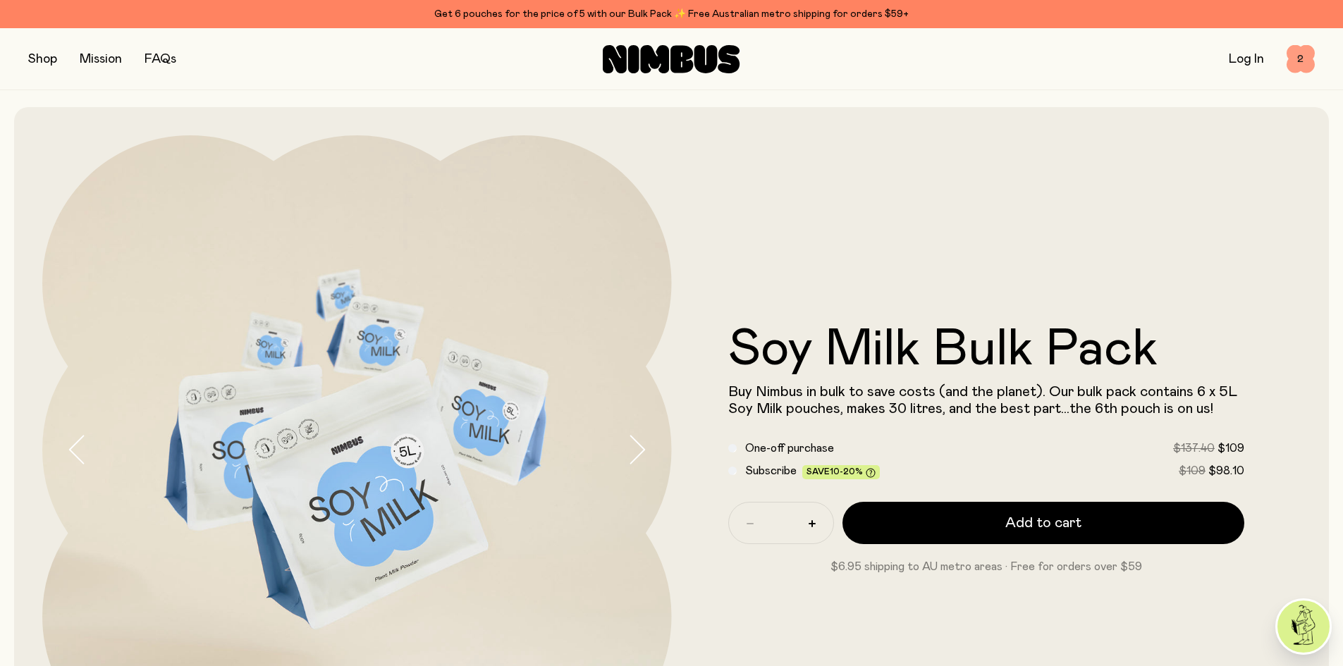
click at [1309, 53] on span "2" at bounding box center [1301, 59] width 28 height 28
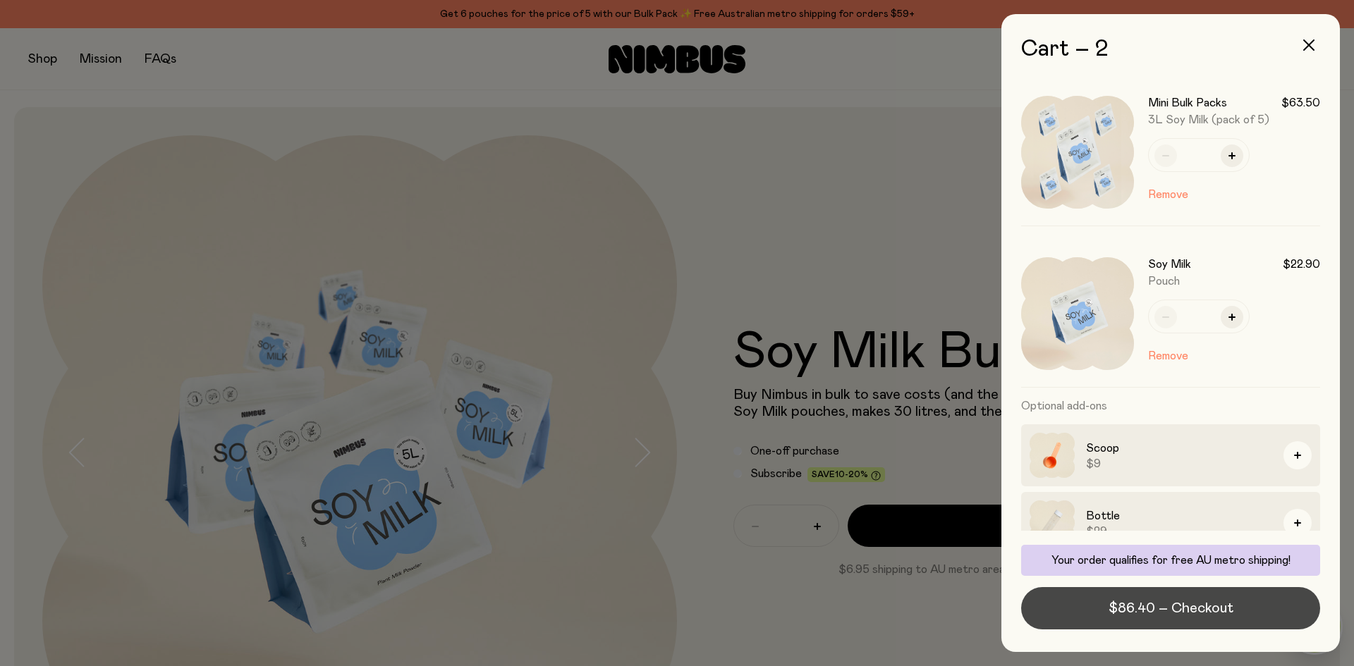
click at [1120, 601] on span "$86.40 – Checkout" at bounding box center [1171, 609] width 125 height 20
